Goal: Navigation & Orientation: Go to known website

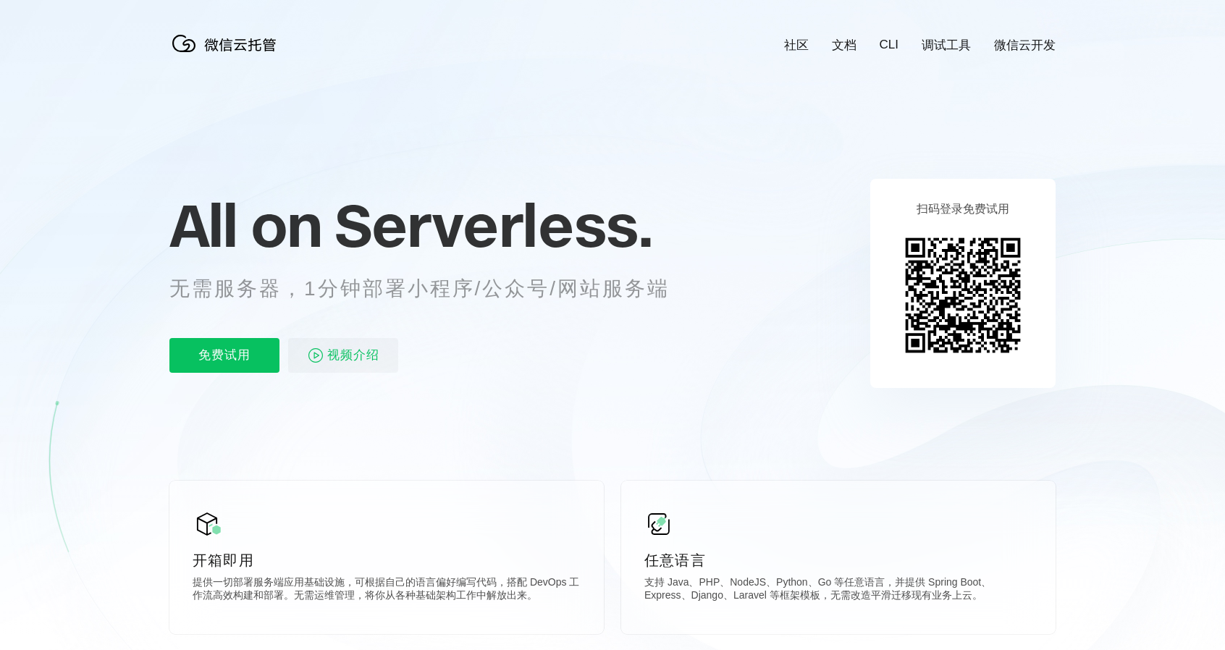
scroll to position [0, 2575]
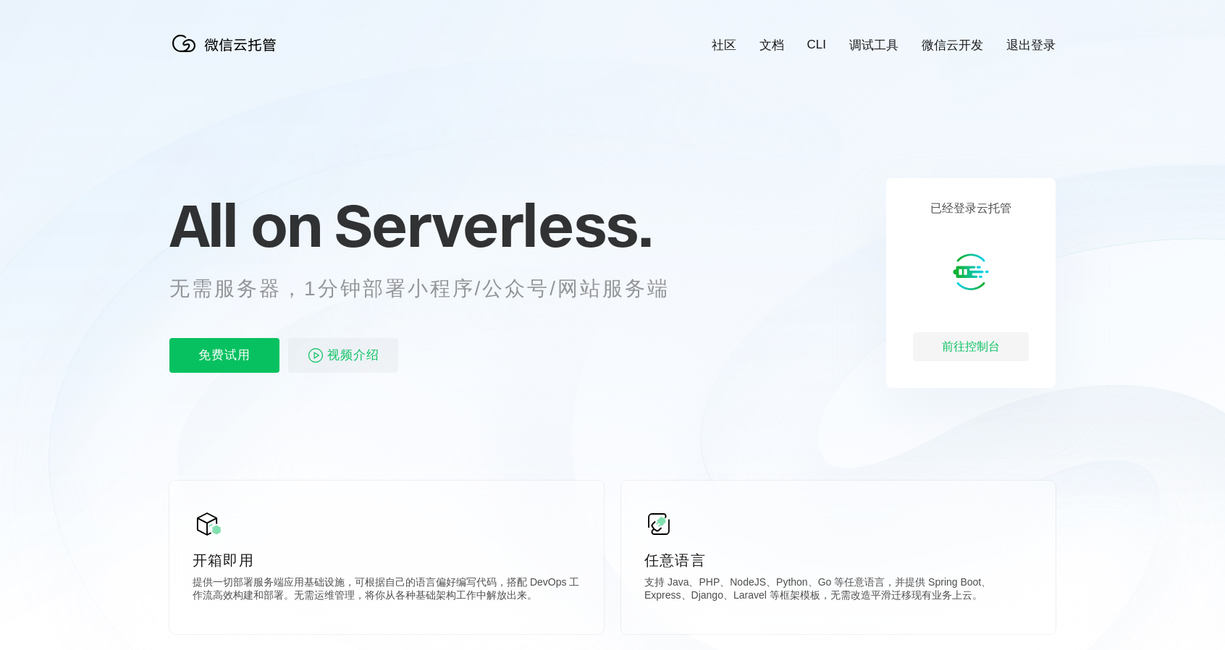
scroll to position [0, 2575]
click at [962, 347] on div "前往控制台" at bounding box center [971, 346] width 116 height 29
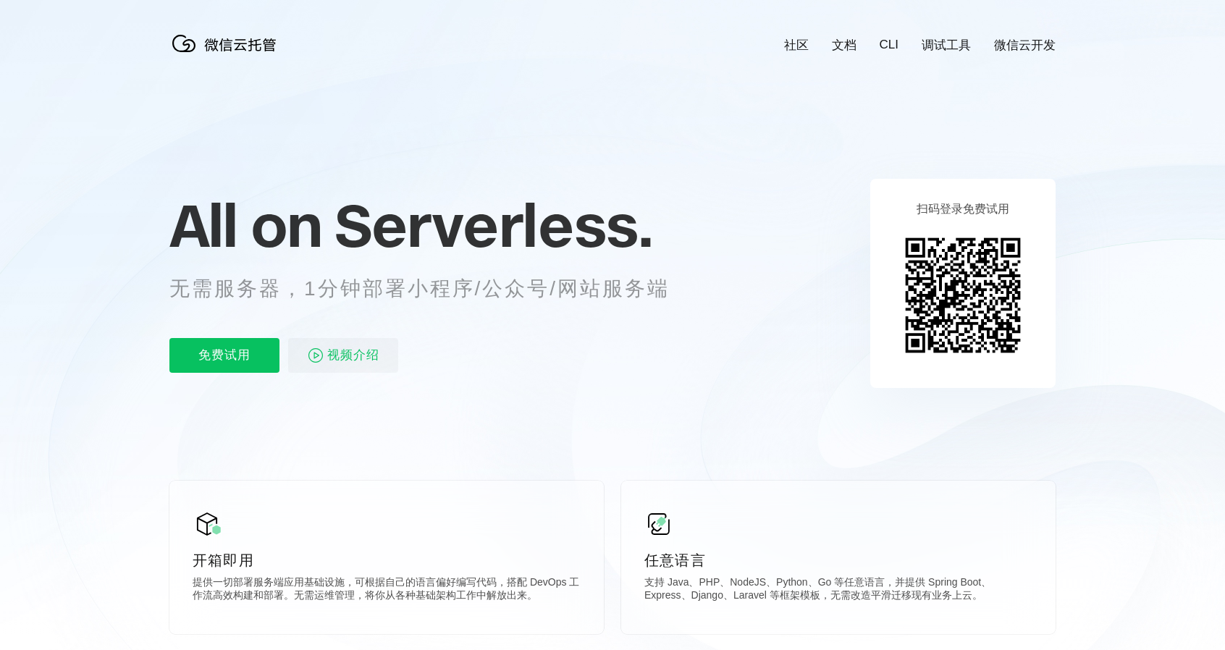
scroll to position [0, 2575]
